Goal: Answer question/provide support: Answer question/provide support

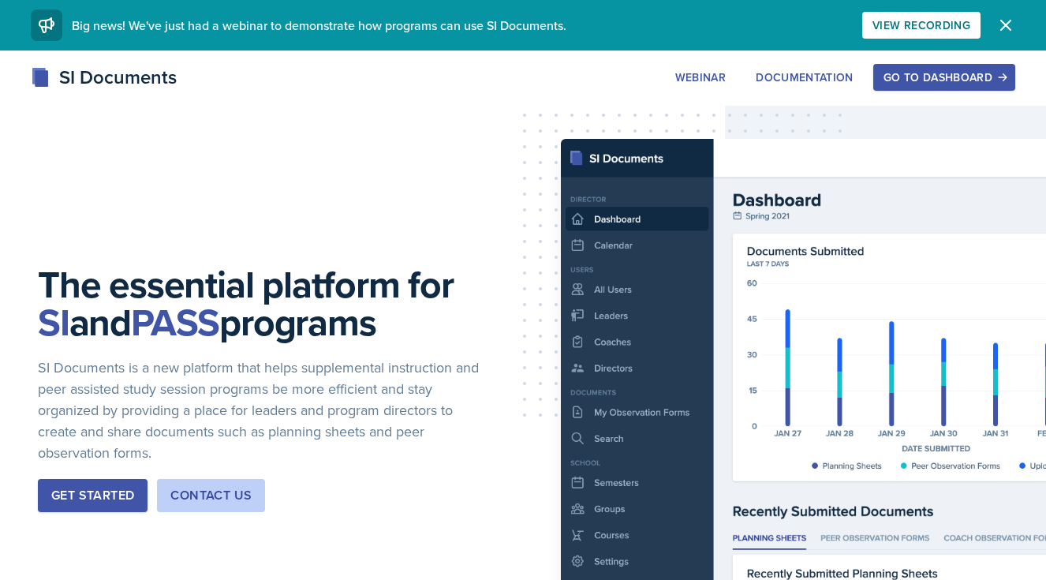
click at [927, 79] on div "Go to Dashboard" at bounding box center [943, 77] width 121 height 13
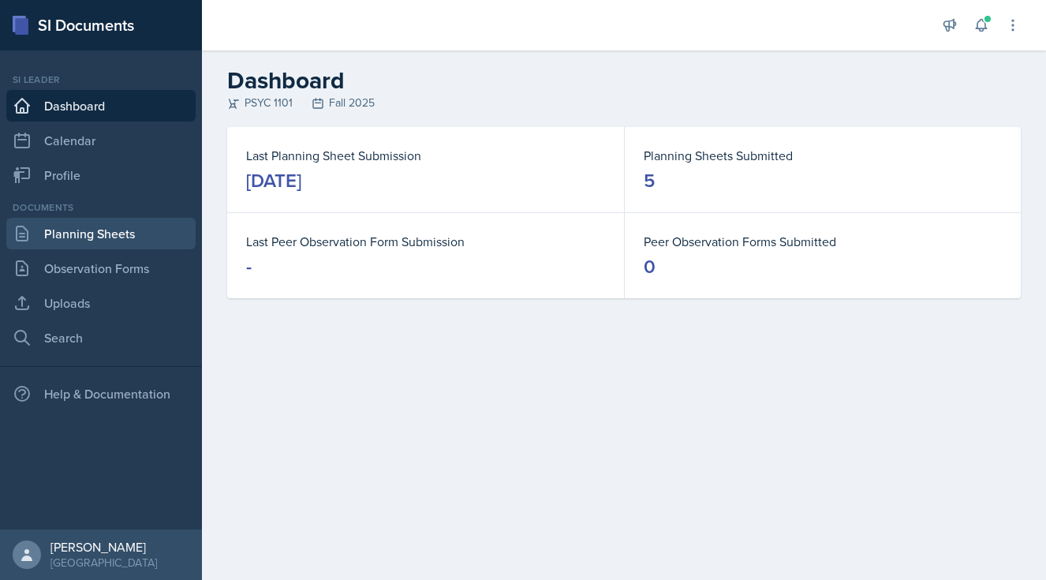
click at [106, 233] on link "Planning Sheets" at bounding box center [100, 234] width 189 height 32
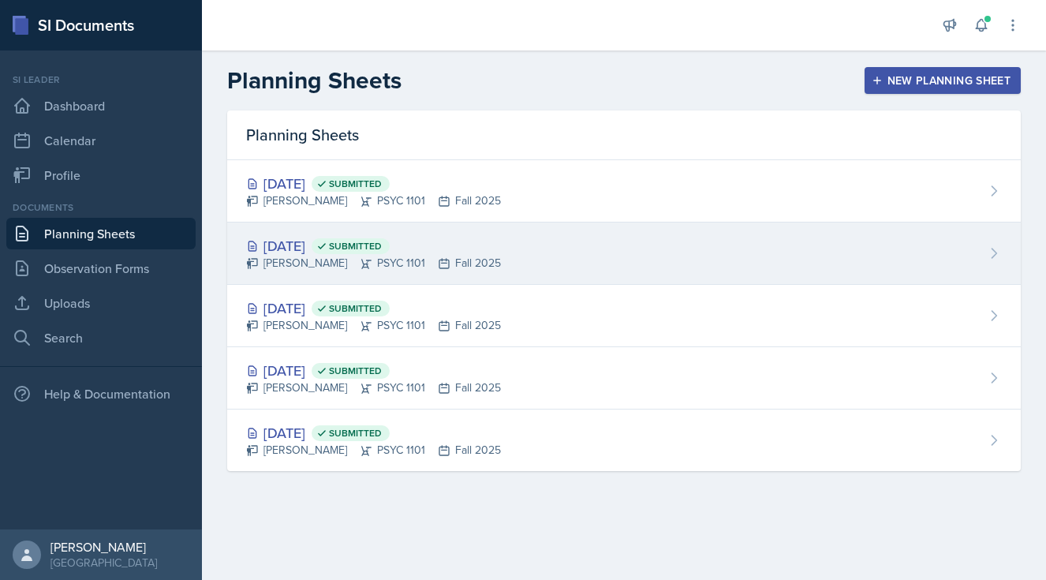
click at [345, 248] on div "[DATE] Submitted" at bounding box center [373, 245] width 255 height 21
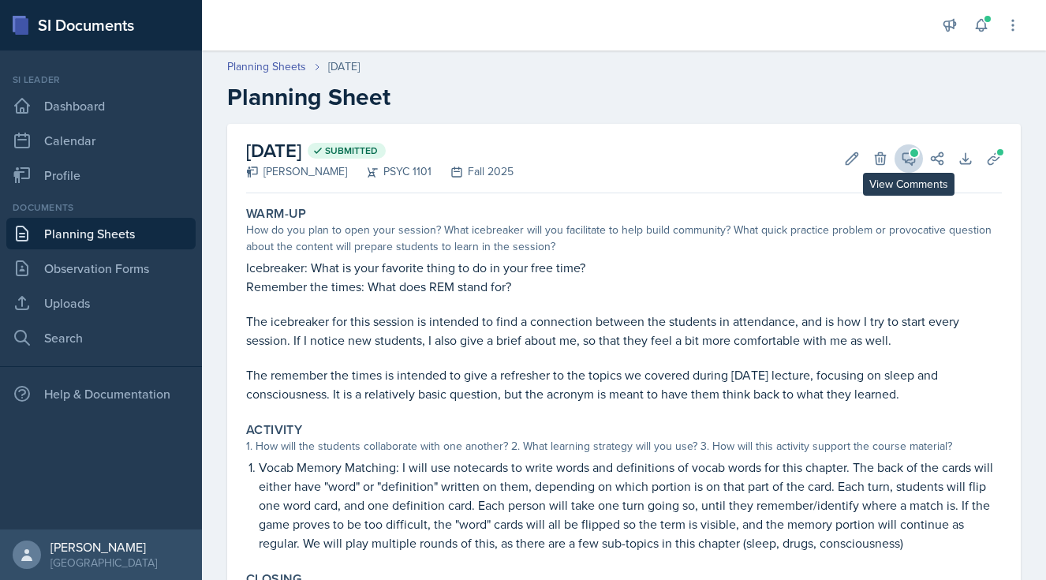
click at [911, 154] on span at bounding box center [914, 153] width 8 height 8
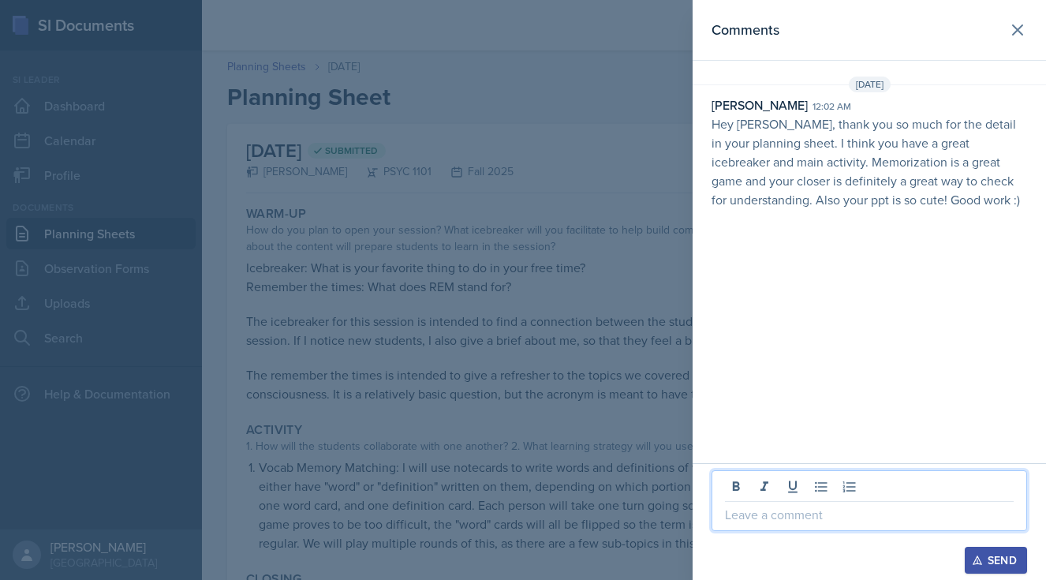
click at [764, 513] on p at bounding box center [869, 514] width 289 height 19
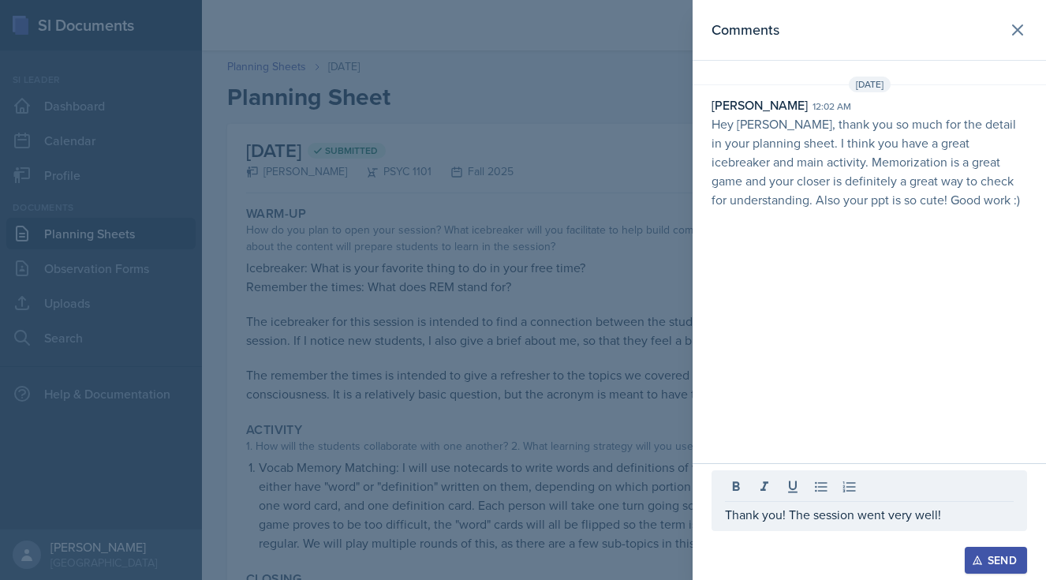
click at [1003, 557] on div "Send" at bounding box center [996, 560] width 42 height 13
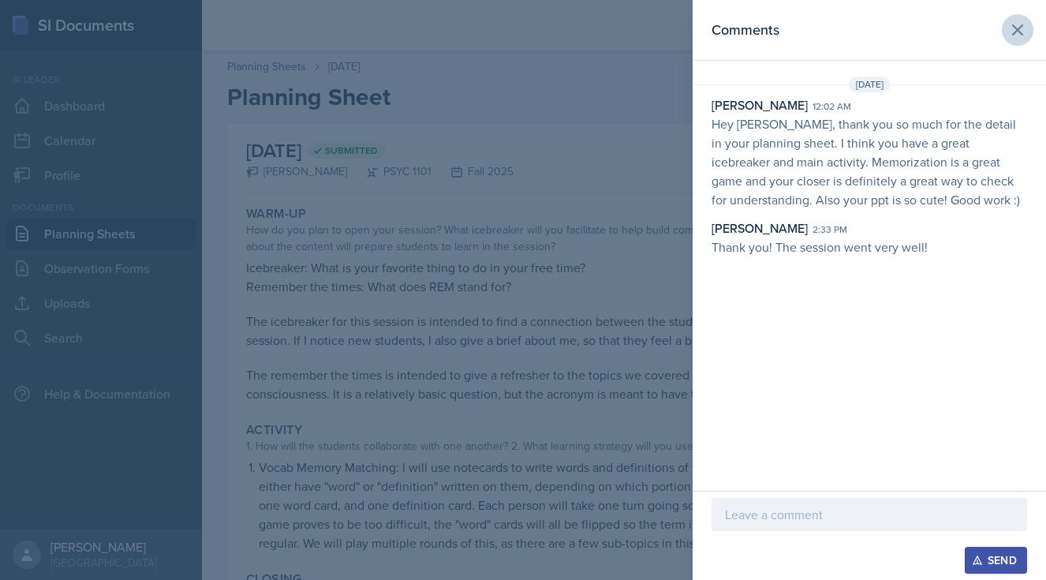
click at [1020, 33] on icon at bounding box center [1017, 29] width 9 height 9
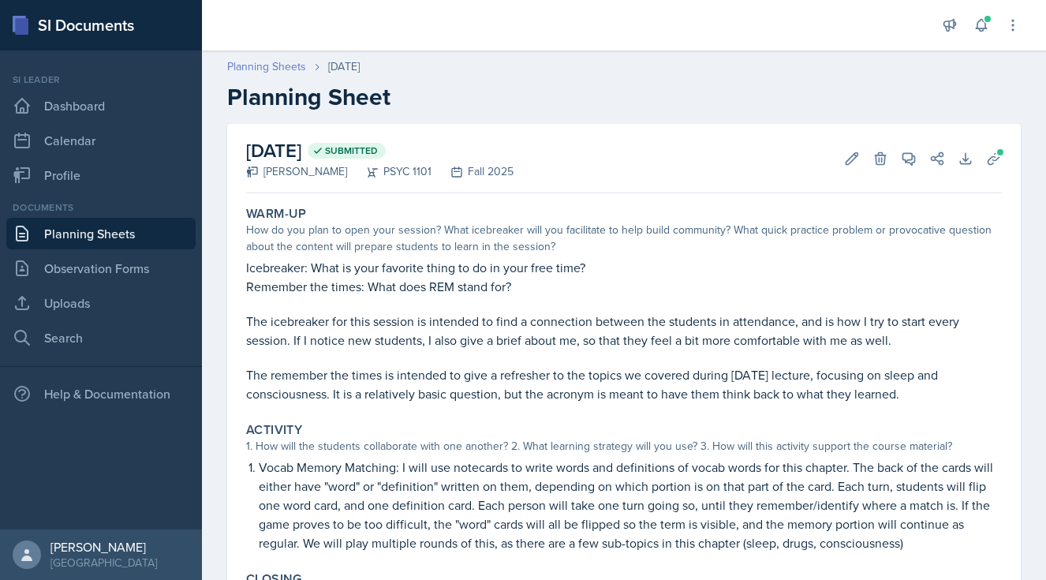
click at [263, 60] on link "Planning Sheets" at bounding box center [266, 66] width 79 height 17
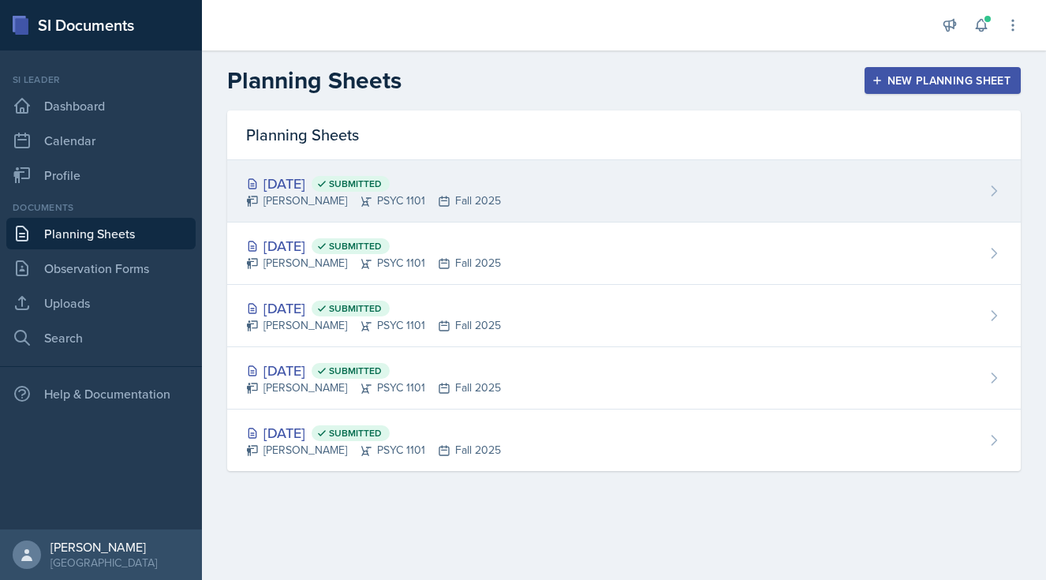
click at [324, 202] on div "[PERSON_NAME] PSYC 1101 Fall 2025" at bounding box center [373, 200] width 255 height 17
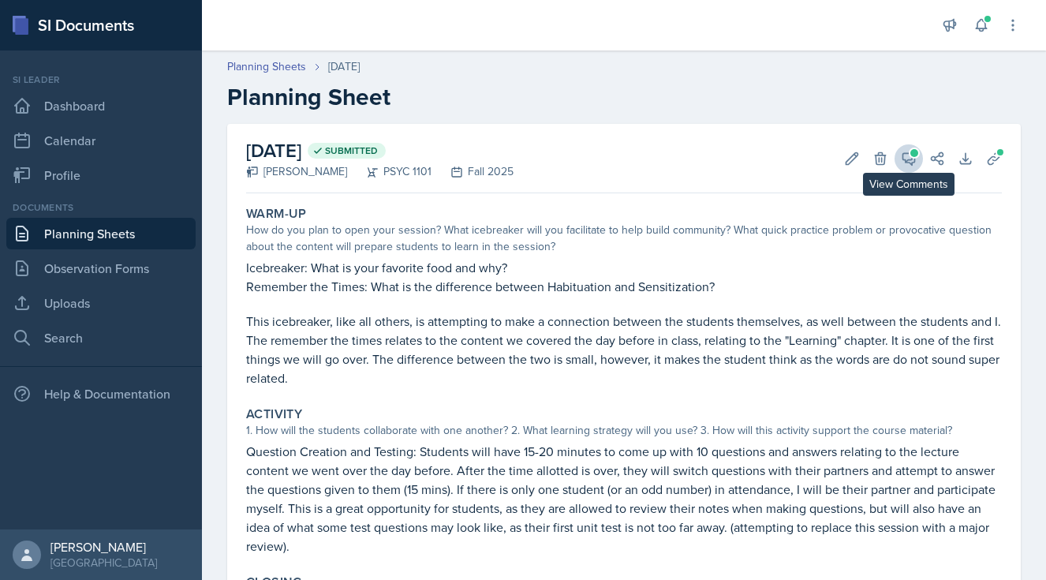
click at [911, 159] on icon at bounding box center [909, 159] width 16 height 16
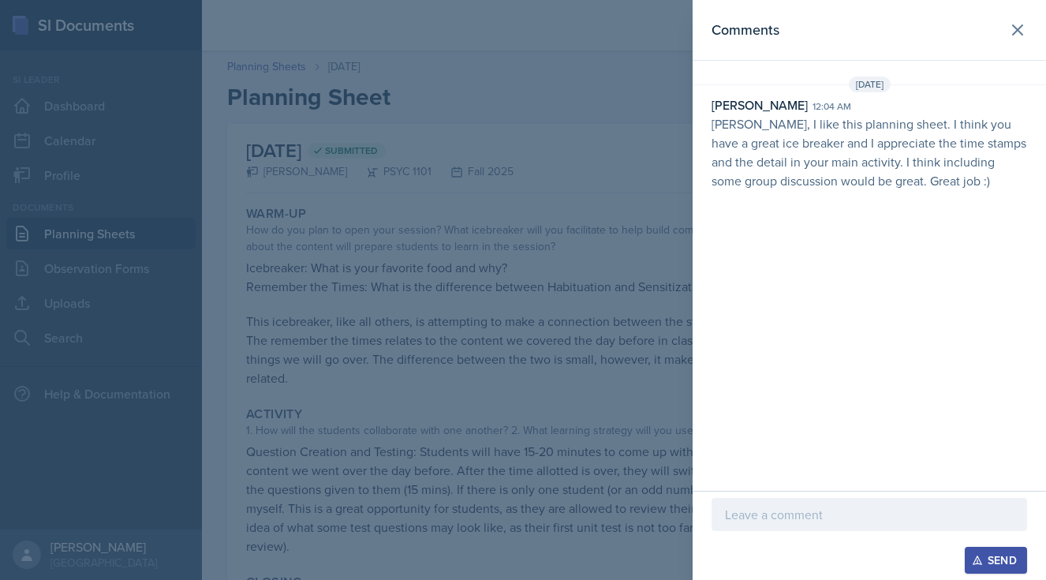
click at [767, 520] on p at bounding box center [869, 514] width 289 height 19
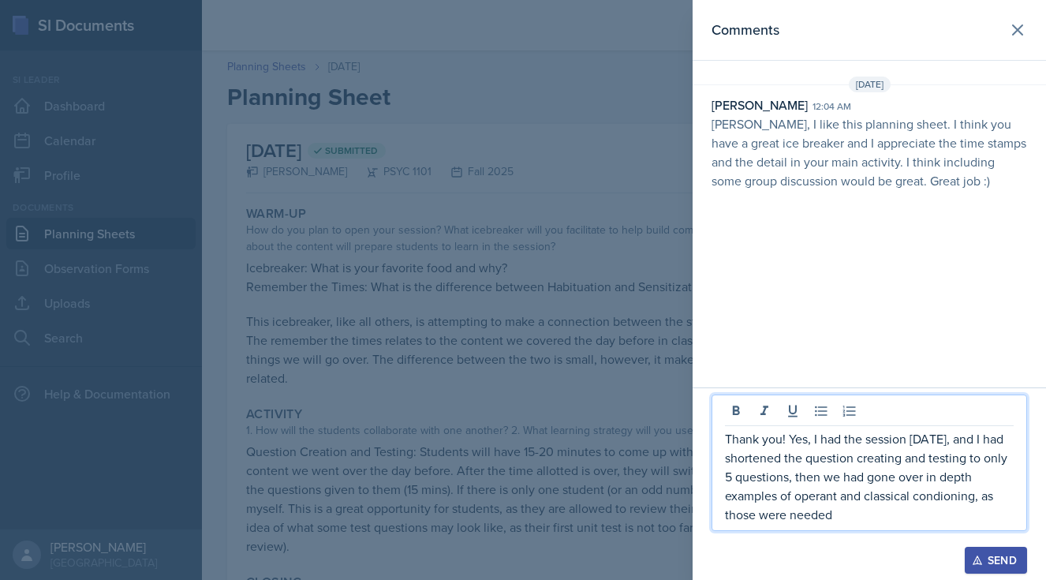
click at [934, 502] on p "Thank you! Yes, I had the session [DATE], and I had shortened the question crea…" at bounding box center [869, 476] width 289 height 95
click at [916, 506] on p "Thank you! Yes, I had the session [DATE], and I had shortened the question crea…" at bounding box center [869, 476] width 289 height 95
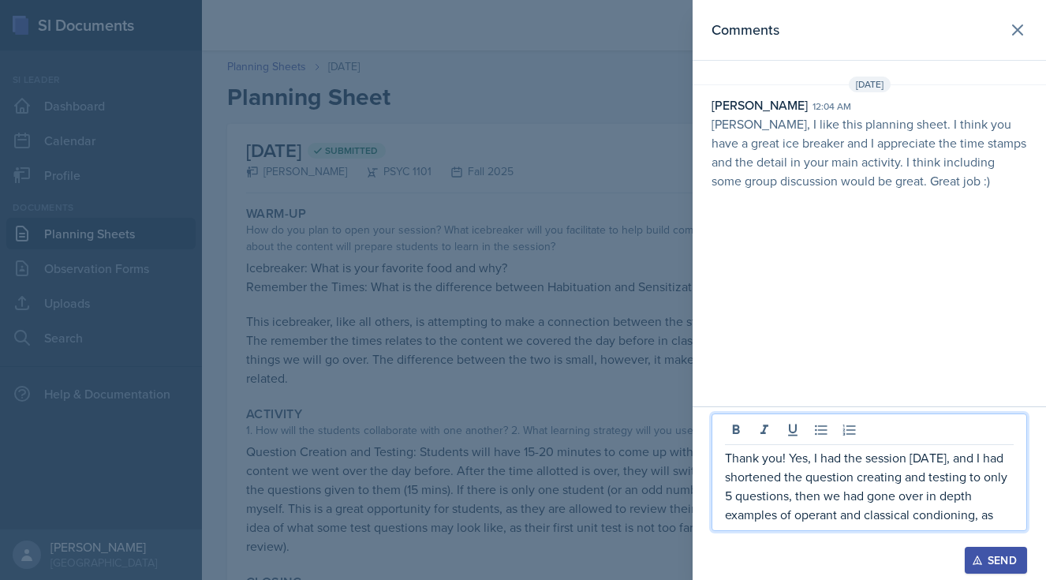
click at [954, 516] on p "Thank you! Yes, I had the session [DATE], and I had shortened the question crea…" at bounding box center [869, 486] width 289 height 76
click at [942, 513] on p "Thank you! Yes, I had the session [DATE], and I had shortened the question crea…" at bounding box center [869, 486] width 289 height 76
click at [946, 516] on p "Thank you! Yes, I had the session [DATE], and I had shortened the question crea…" at bounding box center [869, 486] width 289 height 76
click at [1020, 517] on div "Thank you! Yes, I had the session [DATE], and I had shortened the question crea…" at bounding box center [868, 472] width 315 height 118
click at [1007, 515] on p "Thank you! Yes, I had the session [DATE], and I had shortened the question crea…" at bounding box center [869, 486] width 289 height 76
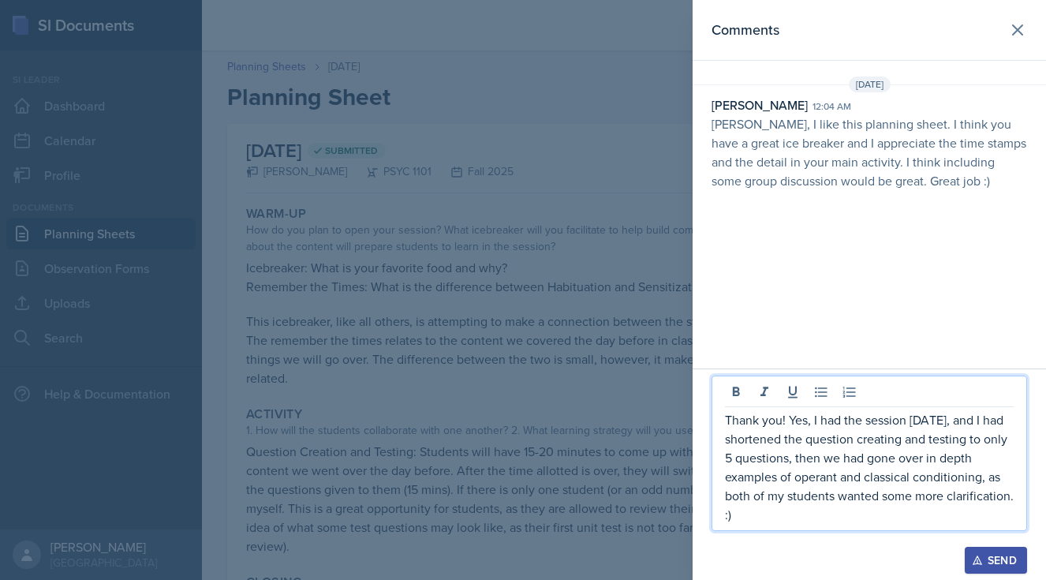
click at [825, 457] on p "Thank you! Yes, I had the session [DATE], and I had shortened the question crea…" at bounding box center [869, 467] width 289 height 114
click at [752, 519] on p "Thank you! Yes, I had the session [DATE], and I had shortened the question crea…" at bounding box center [869, 467] width 289 height 114
click at [999, 457] on p "Thank you! Yes, I had the session [DATE], and I had shortened the question crea…" at bounding box center [869, 467] width 289 height 114
click at [867, 509] on p "Thank you! Yes, I had the session [DATE], and I had shortened the question crea…" at bounding box center [869, 467] width 289 height 114
click at [1007, 559] on div "Send" at bounding box center [996, 560] width 42 height 13
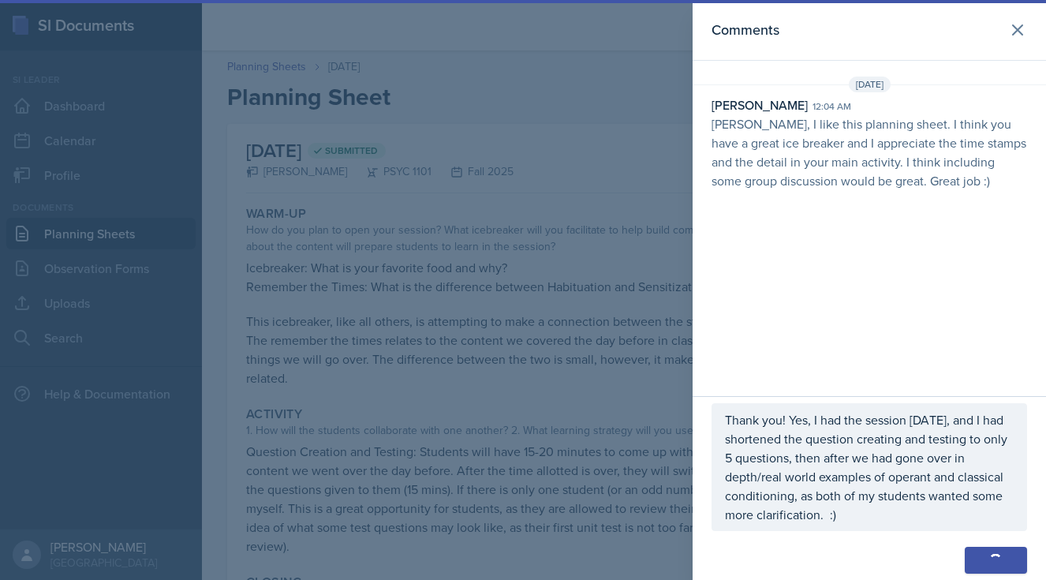
scroll to position [95, 0]
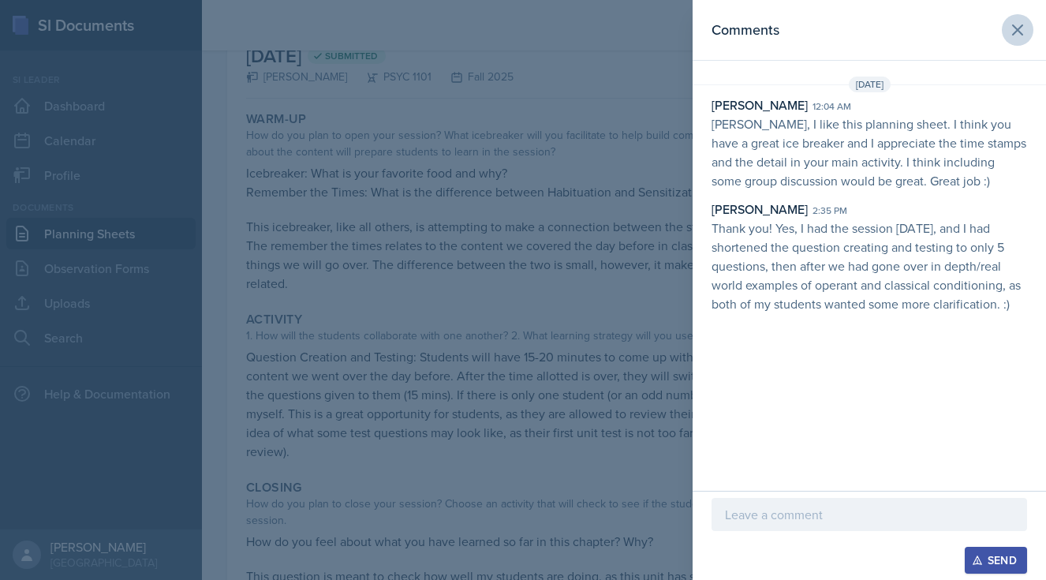
click at [1021, 28] on icon at bounding box center [1017, 30] width 19 height 19
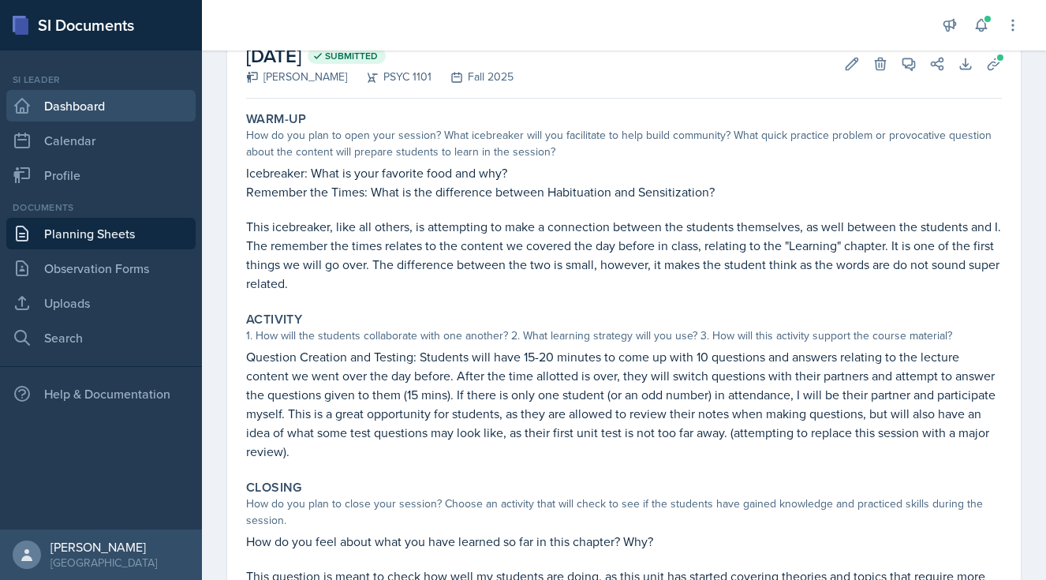
click at [91, 99] on link "Dashboard" at bounding box center [100, 106] width 189 height 32
